Goal: Information Seeking & Learning: Understand process/instructions

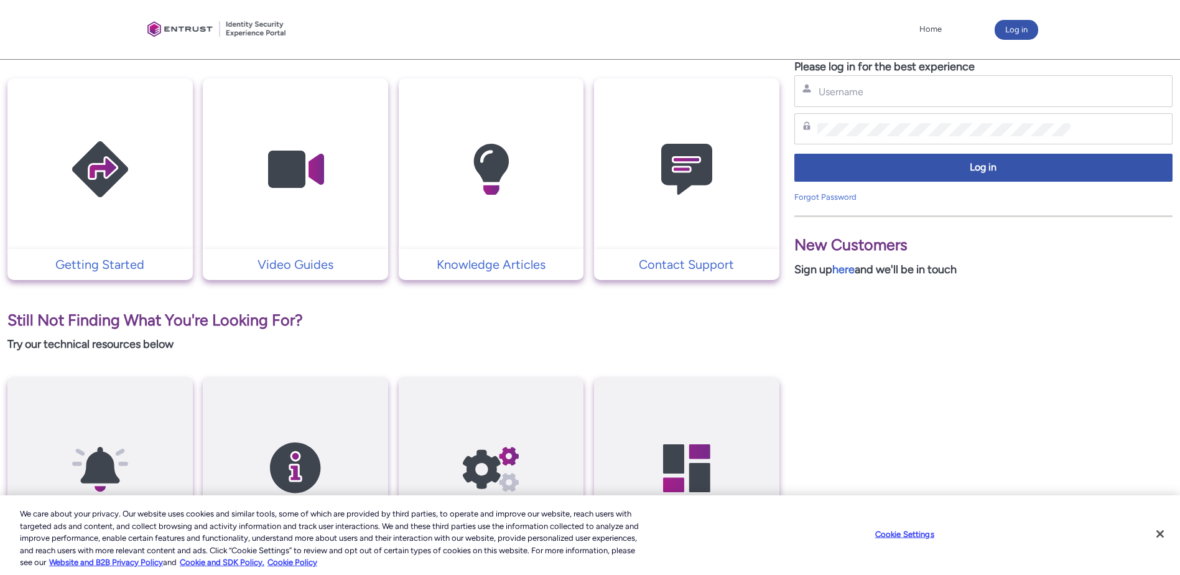
scroll to position [249, 0]
click at [127, 263] on p "Getting Started" at bounding box center [100, 264] width 173 height 19
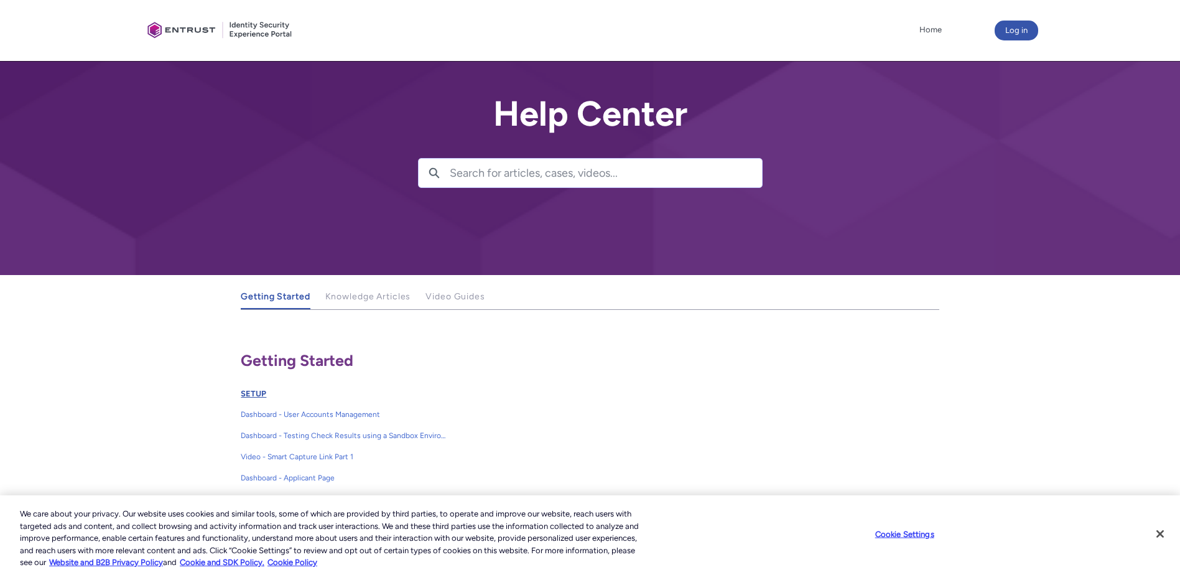
click at [256, 394] on link "SETUP" at bounding box center [254, 393] width 26 height 9
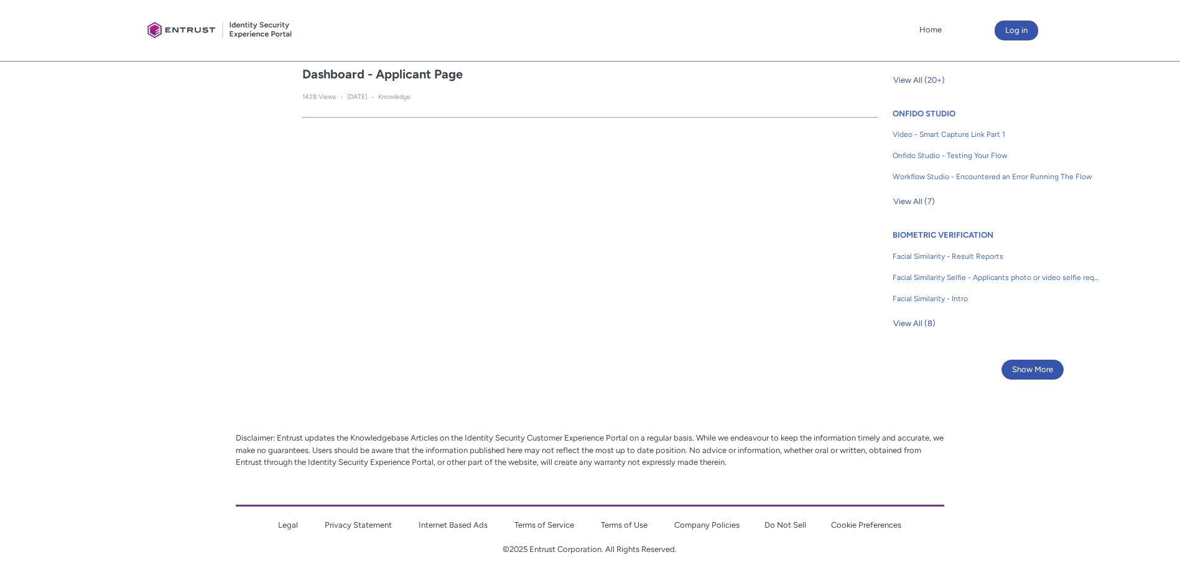
scroll to position [767, 0]
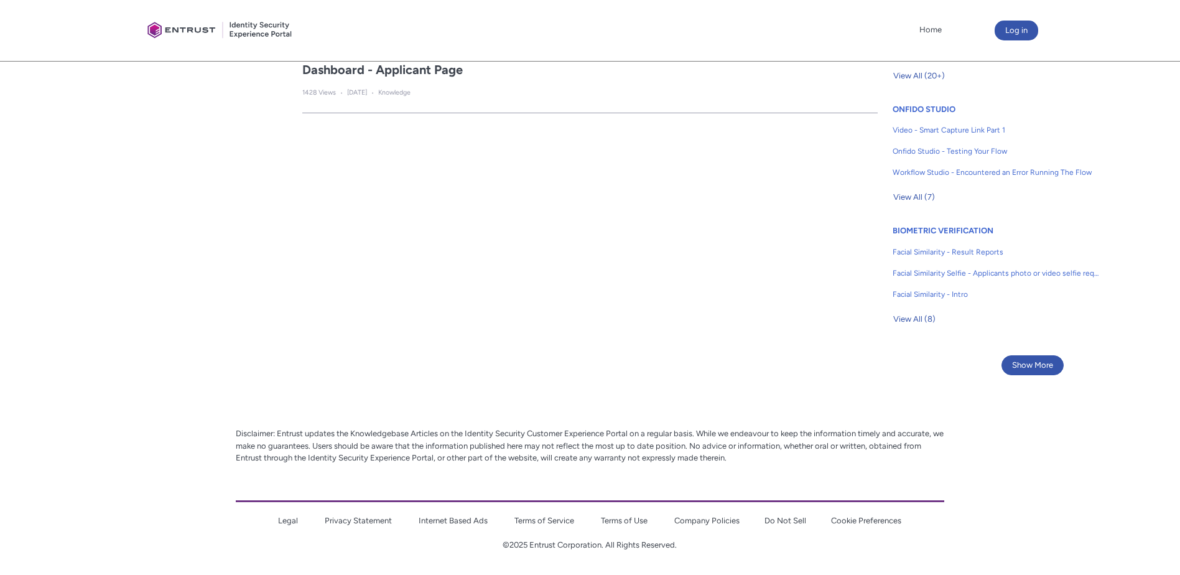
click at [197, 28] on div at bounding box center [220, 30] width 156 height 49
